Goal: Transaction & Acquisition: Obtain resource

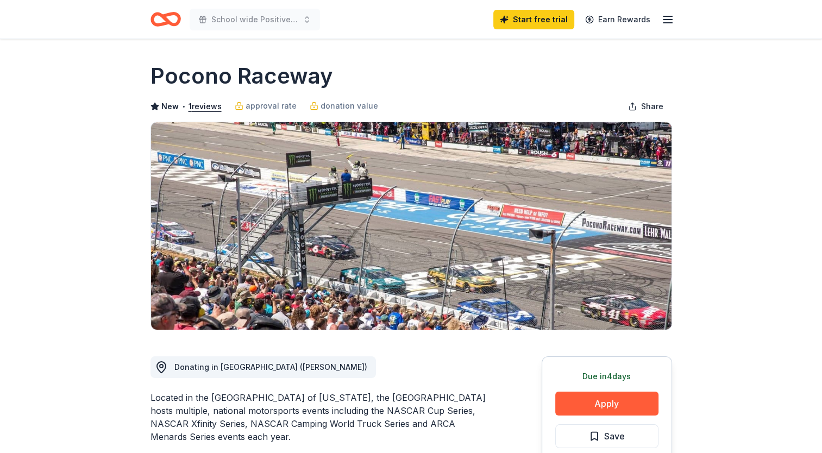
click at [602, 408] on button "Apply" at bounding box center [606, 404] width 103 height 24
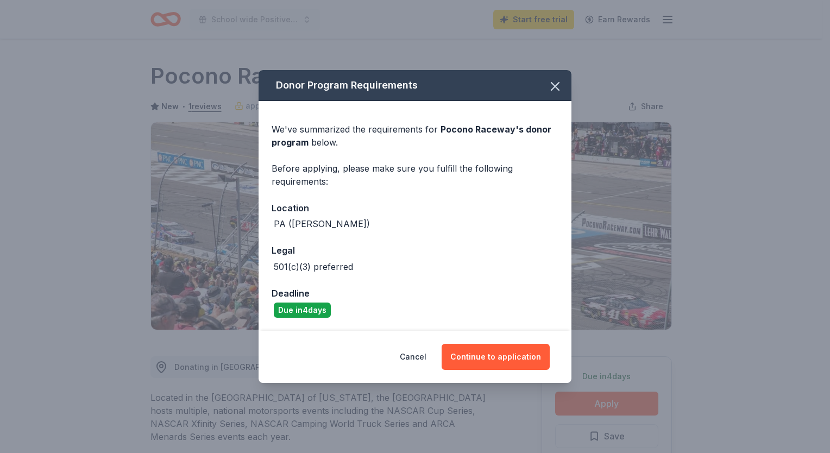
click at [498, 358] on button "Continue to application" at bounding box center [496, 357] width 108 height 26
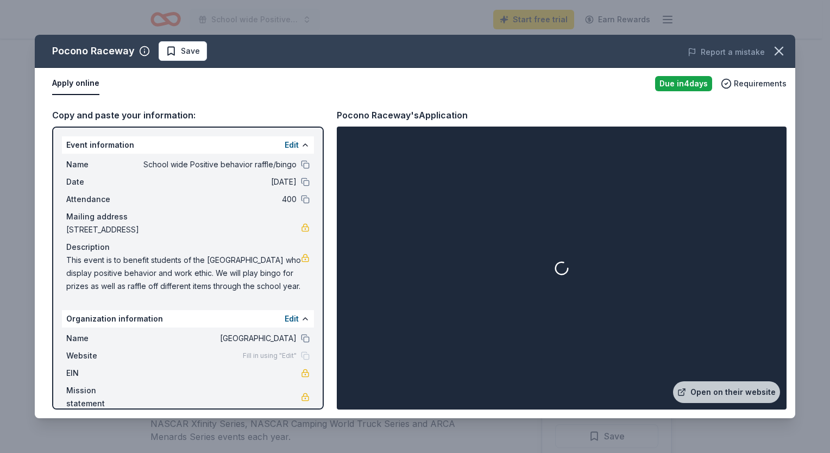
click at [699, 391] on link "Open on their website" at bounding box center [726, 392] width 107 height 22
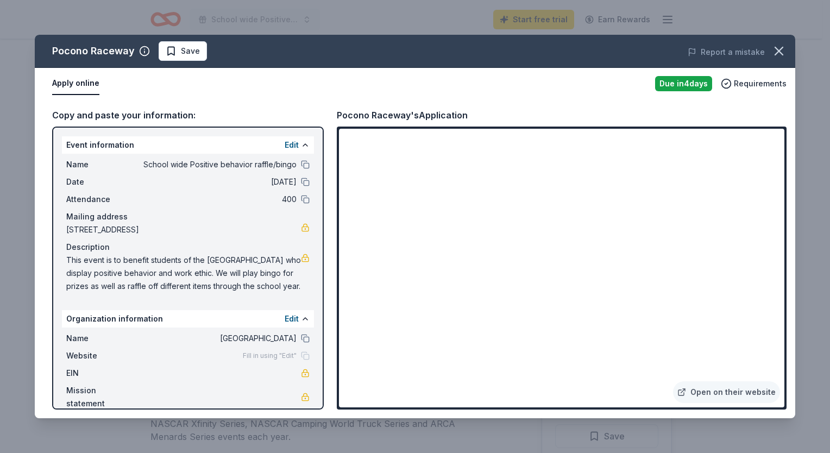
click at [776, 54] on icon "button" at bounding box center [779, 51] width 8 height 8
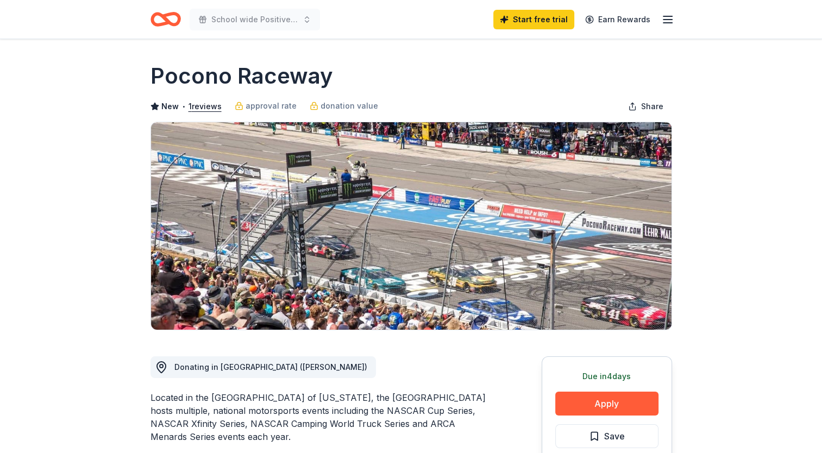
click at [167, 18] on icon "Home" at bounding box center [166, 20] width 30 height 26
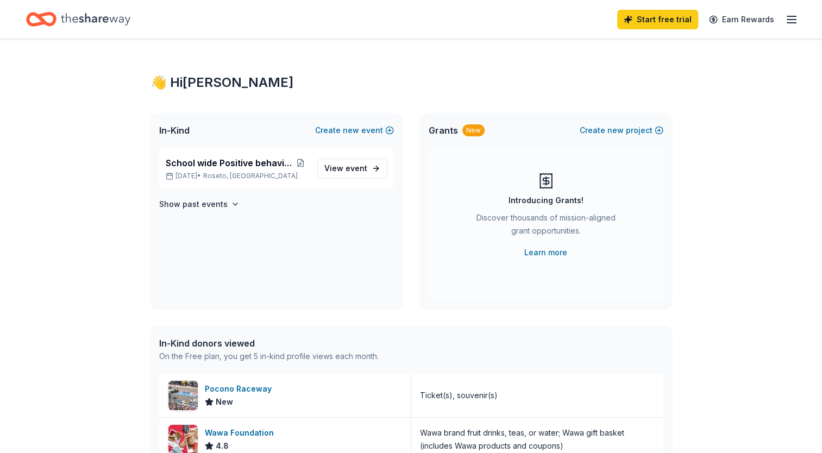
click at [347, 170] on span "event" at bounding box center [357, 168] width 22 height 9
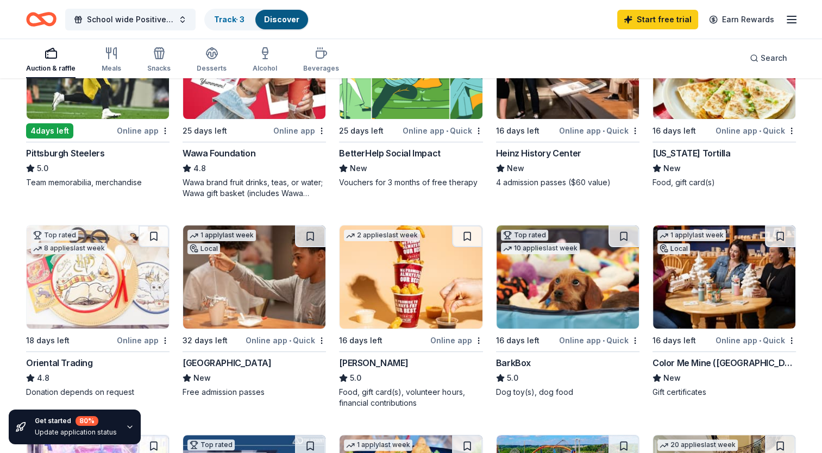
scroll to position [197, 0]
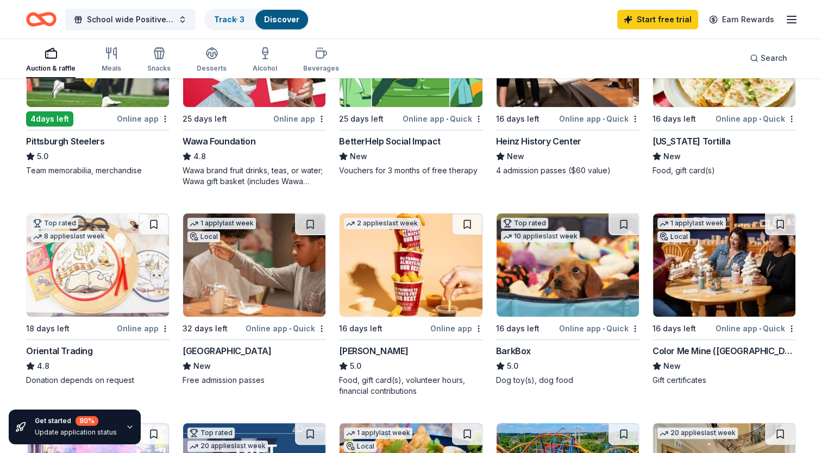
click at [241, 225] on div "1 apply last week" at bounding box center [221, 223] width 68 height 11
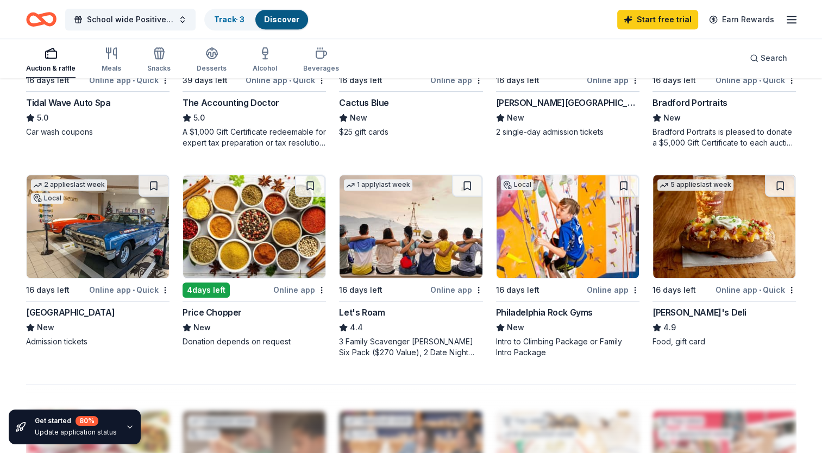
scroll to position [654, 0]
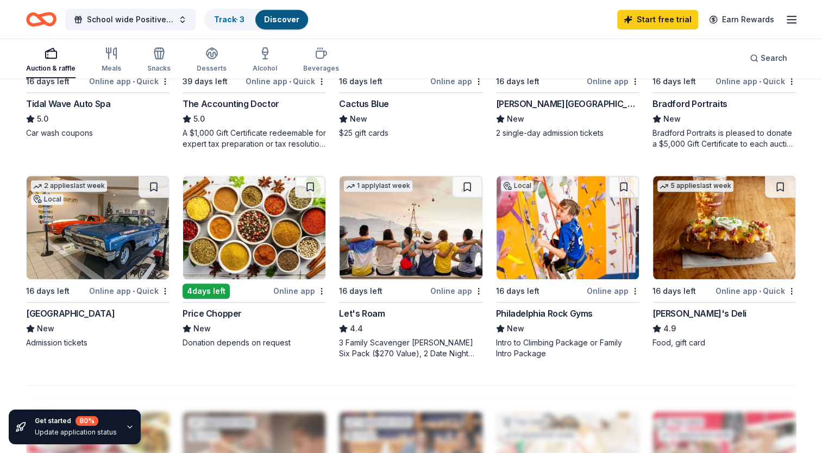
click at [688, 314] on div "Jason's Deli" at bounding box center [700, 313] width 94 height 13
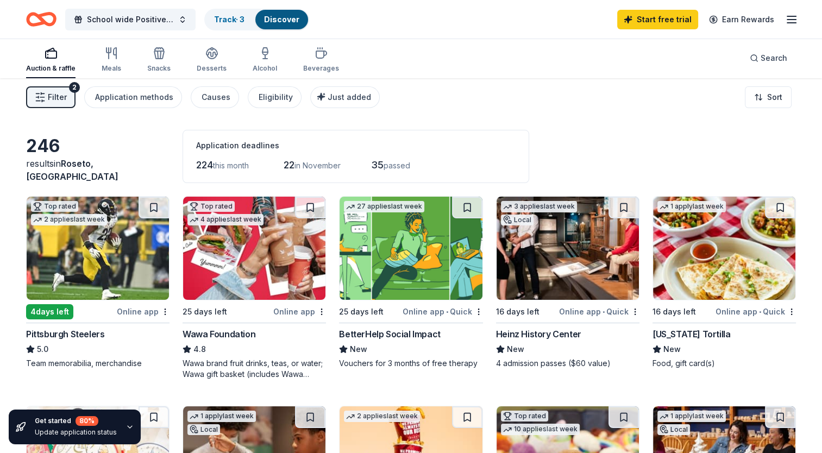
scroll to position [0, 0]
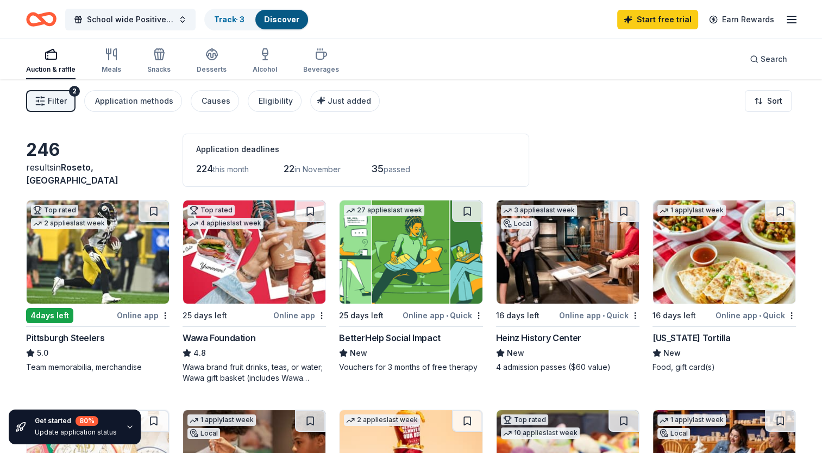
click at [115, 64] on div "Meals" at bounding box center [112, 61] width 20 height 26
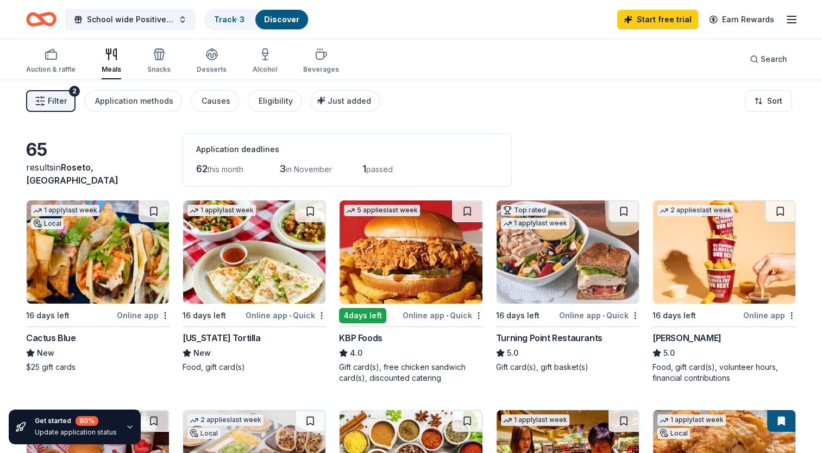
click at [153, 58] on icon "button" at bounding box center [159, 54] width 13 height 13
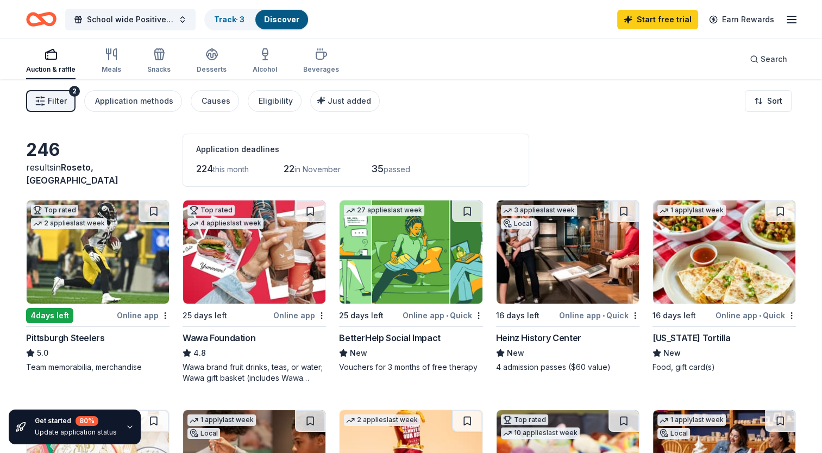
click at [218, 63] on div "Desserts" at bounding box center [212, 61] width 30 height 26
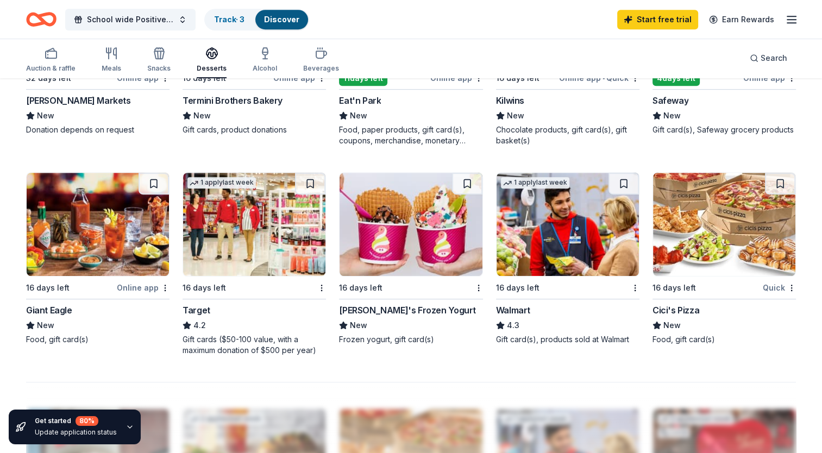
scroll to position [659, 0]
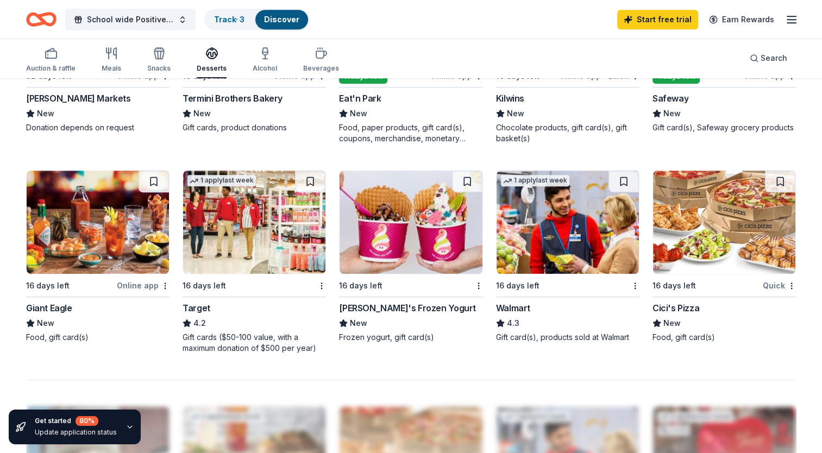
click at [400, 226] on img at bounding box center [411, 222] width 142 height 103
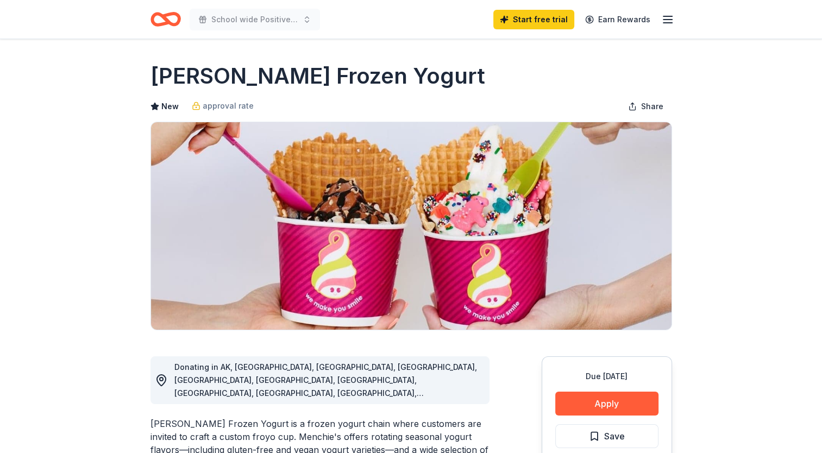
click at [591, 395] on button "Apply" at bounding box center [606, 404] width 103 height 24
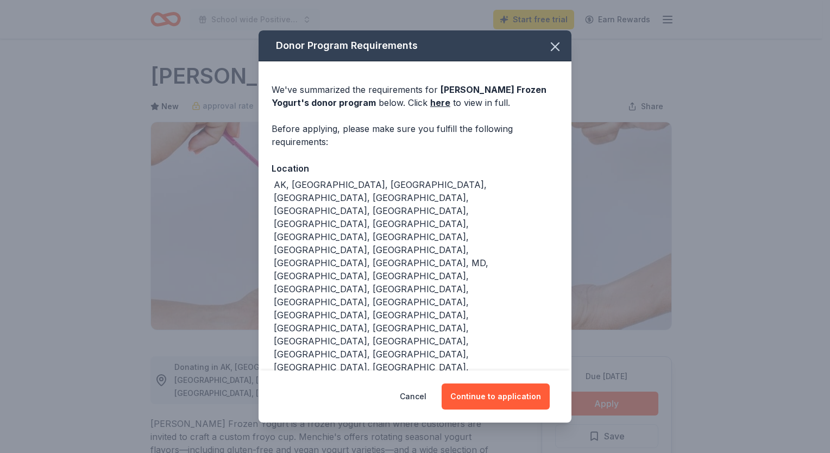
click at [488, 384] on button "Continue to application" at bounding box center [496, 397] width 108 height 26
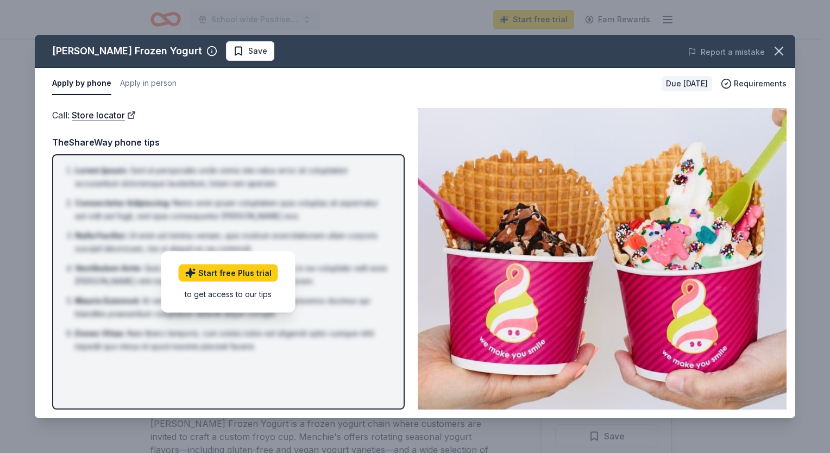
click at [775, 51] on icon "button" at bounding box center [779, 50] width 15 height 15
